Goal: Information Seeking & Learning: Learn about a topic

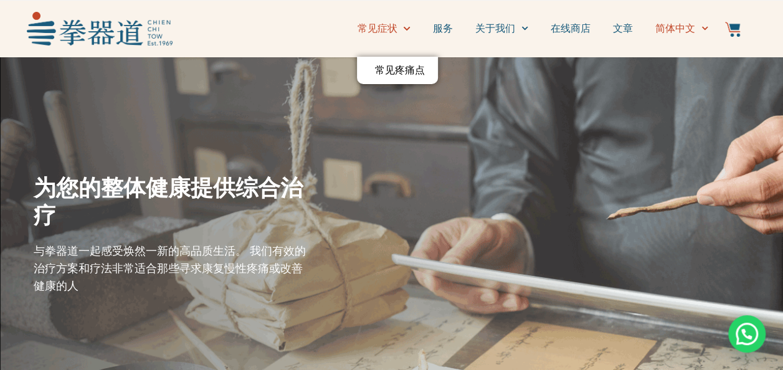
click at [688, 32] on span "简体中文" at bounding box center [675, 28] width 40 height 15
click at [690, 29] on span "简体中文" at bounding box center [675, 28] width 40 height 15
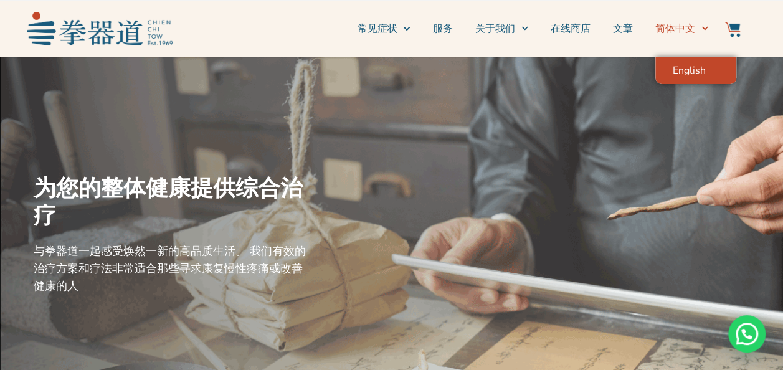
click at [681, 75] on span "English" at bounding box center [689, 70] width 33 height 12
click at [691, 26] on span "简体中文" at bounding box center [675, 28] width 40 height 15
click at [682, 67] on span "English" at bounding box center [689, 70] width 33 height 12
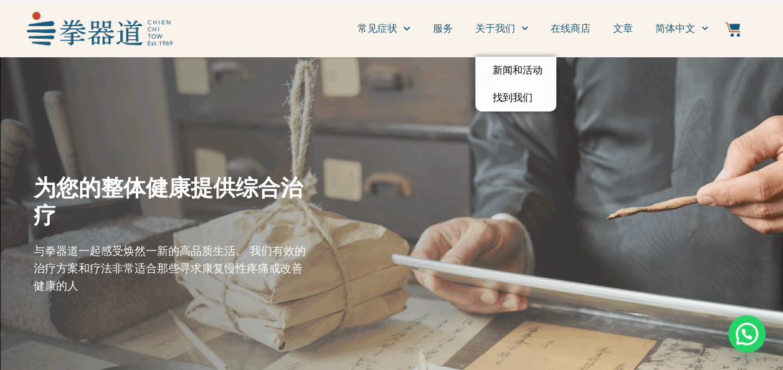
click at [439, 29] on link "服务" at bounding box center [443, 28] width 20 height 31
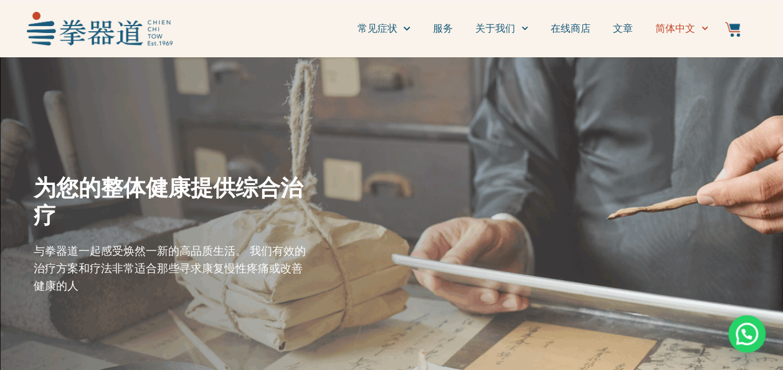
click at [684, 31] on span "简体中文" at bounding box center [675, 28] width 40 height 15
click at [678, 69] on span "English" at bounding box center [689, 70] width 33 height 12
click at [447, 30] on link "服务" at bounding box center [443, 28] width 20 height 31
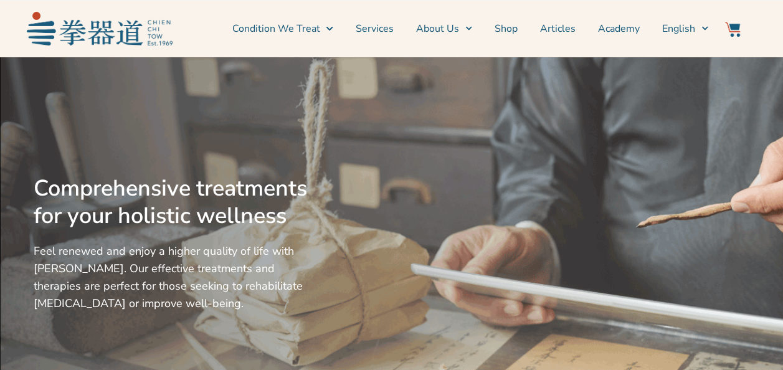
click at [378, 30] on link "Services" at bounding box center [375, 28] width 38 height 31
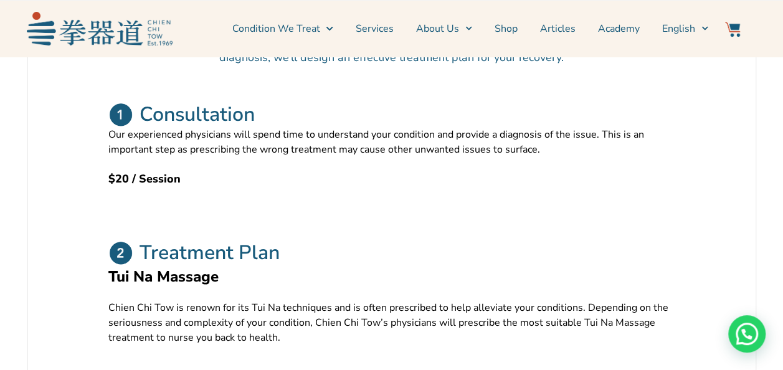
scroll to position [611, 0]
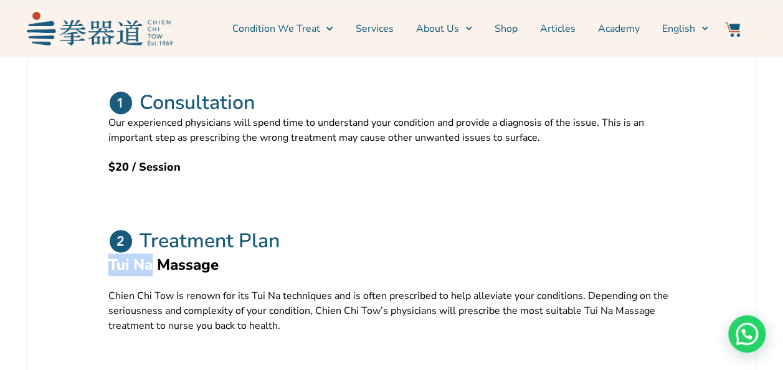
drag, startPoint x: 156, startPoint y: 292, endPoint x: 110, endPoint y: 287, distance: 46.4
click at [110, 276] on h2 "Tui Na Massage" at bounding box center [391, 265] width 567 height 22
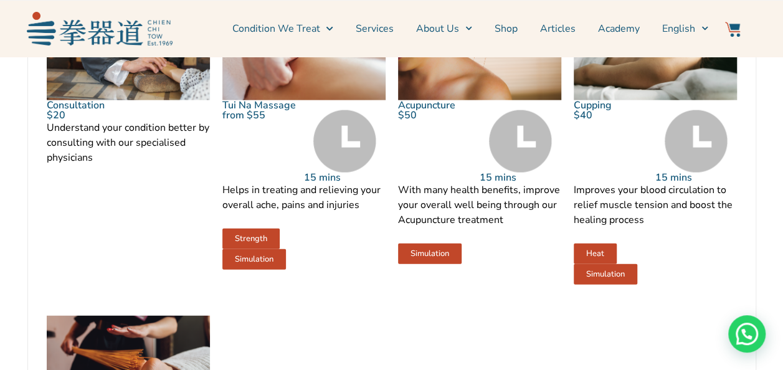
scroll to position [1409, 0]
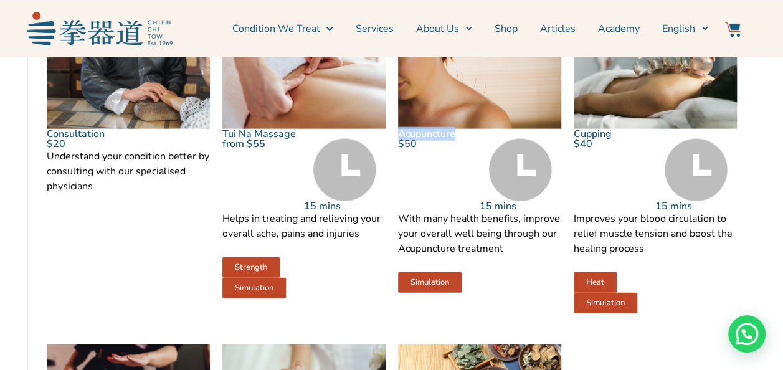
drag, startPoint x: 474, startPoint y: 163, endPoint x: 399, endPoint y: 160, distance: 75.5
click at [399, 139] on p "Acupuncture" at bounding box center [479, 134] width 163 height 10
copy link "Acupuncture"
